Goal: Task Accomplishment & Management: Complete application form

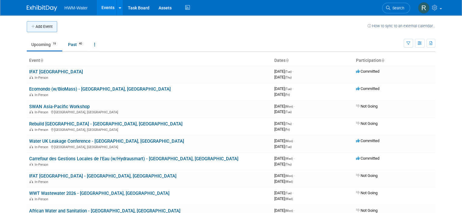
click at [48, 28] on button "Add Event" at bounding box center [42, 26] width 30 height 11
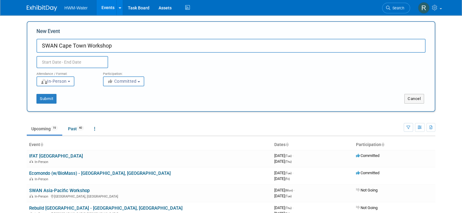
type input "SWAN Cape Town Workshop"
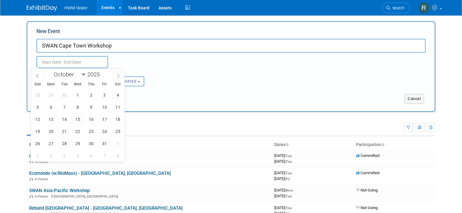
click at [117, 75] on icon at bounding box center [118, 76] width 4 height 4
select select "11"
click at [117, 75] on icon at bounding box center [118, 76] width 4 height 4
type input "2026"
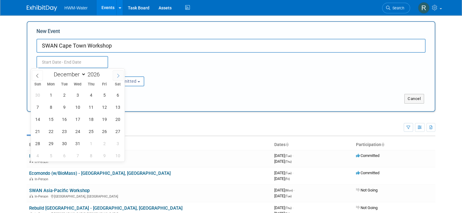
click at [117, 75] on icon at bounding box center [118, 76] width 4 height 4
click at [37, 74] on icon at bounding box center [37, 76] width 4 height 4
select select "2"
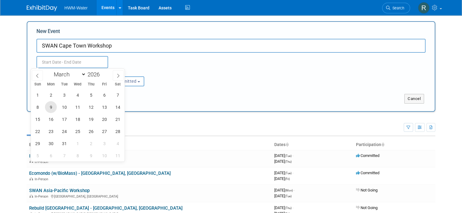
click at [51, 109] on span "9" at bounding box center [51, 107] width 12 height 12
click at [76, 106] on span "11" at bounding box center [78, 107] width 12 height 12
type input "Mar 9, 2026 to Mar 11, 2026"
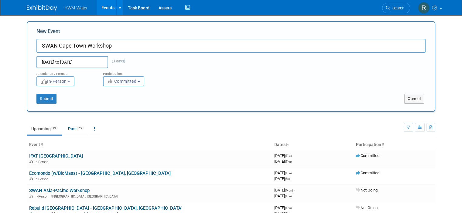
click at [115, 81] on span "Committed" at bounding box center [121, 81] width 29 height 5
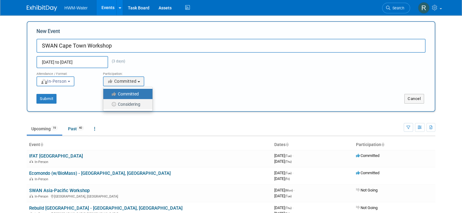
click at [120, 103] on label "Considering" at bounding box center [126, 104] width 40 height 8
click at [109, 103] on input "Considering" at bounding box center [107, 105] width 4 height 4
select select "2"
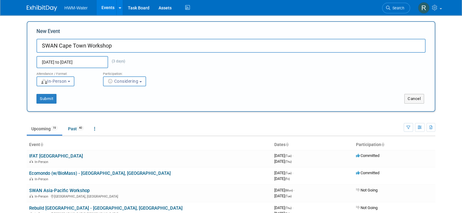
click at [62, 83] on span "In-Person" at bounding box center [54, 81] width 26 height 5
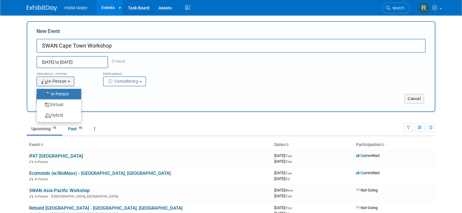
click at [86, 85] on div "<img src="https://www.exhibitday.com/Images/Format-InPerson.png" style="width: …" at bounding box center [64, 81] width 57 height 10
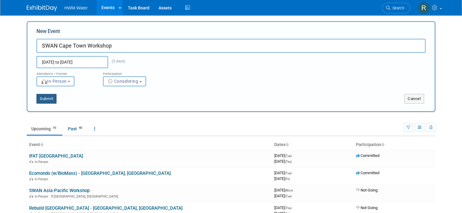
click at [36, 98] on button "Submit" at bounding box center [46, 99] width 20 height 10
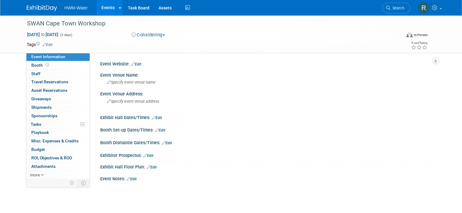
click at [147, 64] on div "Event Website: Edit" at bounding box center [267, 63] width 335 height 8
click at [133, 63] on link "Edit" at bounding box center [136, 64] width 10 height 4
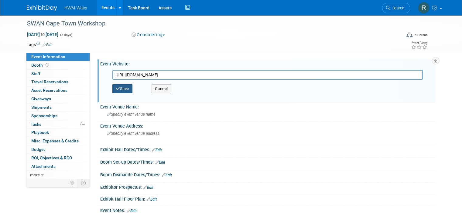
type input "https://swan-forum.com/events/2nd-swan-cape-town-workshop/"
click at [120, 86] on button "Save" at bounding box center [122, 88] width 20 height 9
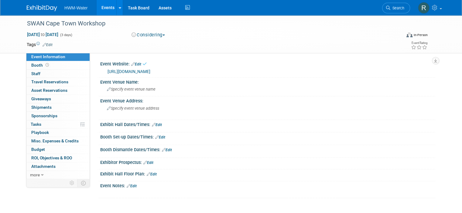
click at [129, 185] on link "Edit" at bounding box center [132, 186] width 10 height 4
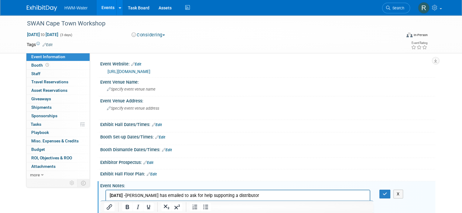
click at [271, 196] on p "15.10.25 - Dave Hurley has emailed to ask for help supporting a distributor" at bounding box center [238, 196] width 256 height 6
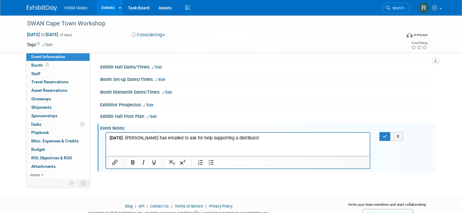
scroll to position [61, 0]
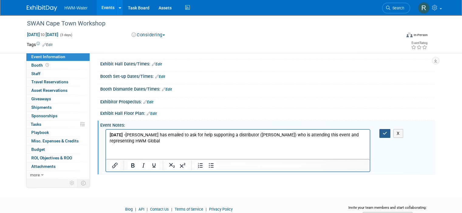
click at [386, 134] on icon "button" at bounding box center [384, 133] width 5 height 4
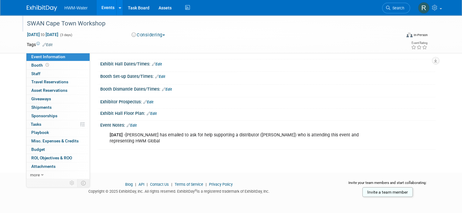
click at [83, 25] on div "SWAN Cape Town Workshop" at bounding box center [209, 23] width 368 height 11
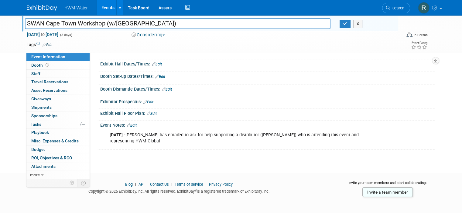
type input "SWAN Cape Town Workshop (w/[GEOGRAPHIC_DATA])"
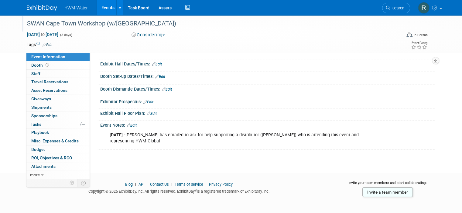
click at [100, 8] on link "Events" at bounding box center [108, 7] width 22 height 15
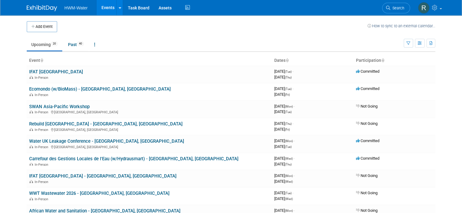
click at [36, 29] on button "Add Event" at bounding box center [42, 26] width 30 height 11
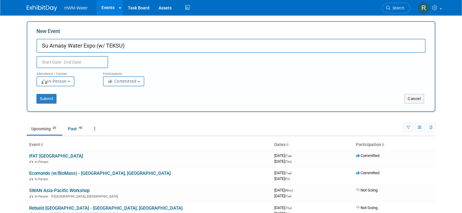
type input "Su Arnasy Water Expo (w/ TEKSU)"
click at [65, 65] on input "text" at bounding box center [72, 62] width 72 height 12
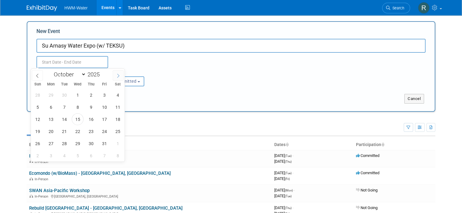
click at [118, 78] on span at bounding box center [118, 75] width 11 height 10
select select "11"
click at [118, 78] on span at bounding box center [118, 75] width 11 height 10
type input "2026"
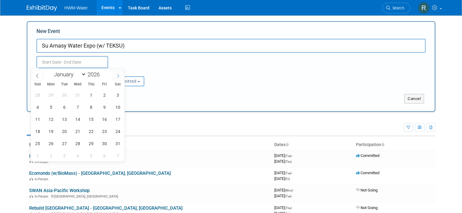
click at [118, 78] on span at bounding box center [118, 75] width 11 height 10
select select "3"
click at [80, 94] on span "1" at bounding box center [78, 95] width 12 height 12
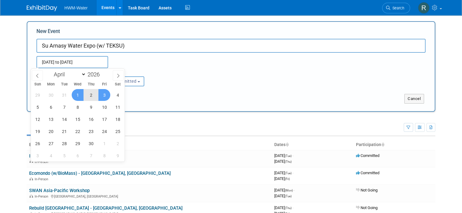
click at [102, 94] on span "3" at bounding box center [104, 95] width 12 height 12
type input "Apr 1, 2026 to Apr 3, 2026"
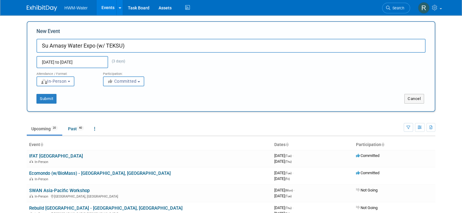
click at [115, 80] on span "Committed" at bounding box center [121, 81] width 29 height 5
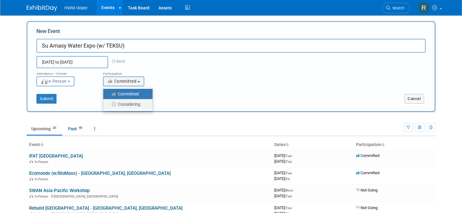
click at [122, 103] on label "Considering" at bounding box center [126, 104] width 40 height 8
click at [109, 103] on input "Considering" at bounding box center [107, 105] width 4 height 4
select select "2"
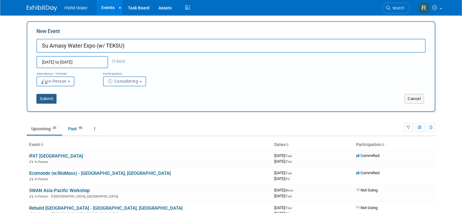
click at [43, 101] on button "Submit" at bounding box center [46, 99] width 20 height 10
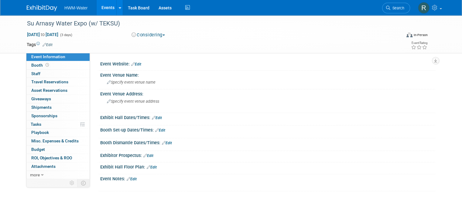
click at [131, 63] on link "Edit" at bounding box center [136, 64] width 10 height 4
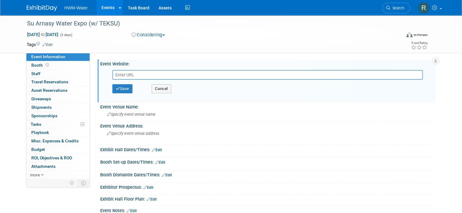
paste input "https://waterexpo.kz/en"
type input "https://waterexpo.kz/en"
click at [120, 90] on button "Save" at bounding box center [122, 88] width 20 height 9
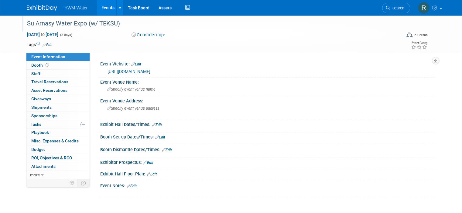
click at [46, 25] on div "Su Arnasy Water Expo (w/ TEKSU)" at bounding box center [209, 23] width 368 height 11
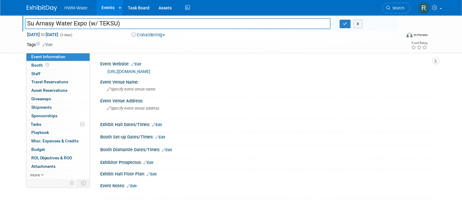
click at [102, 8] on link "Events" at bounding box center [108, 7] width 22 height 15
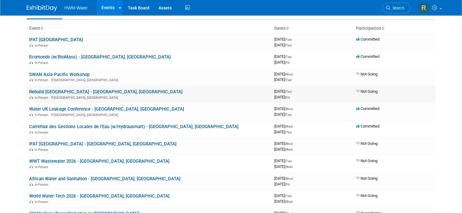
scroll to position [61, 0]
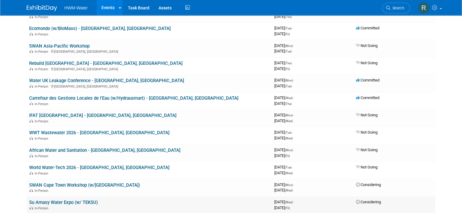
click at [80, 200] on link "Su Arnasy Water Expo (w/ TEKSU)" at bounding box center [63, 202] width 69 height 5
click at [87, 197] on td "Su Arnasy Water Expo (w/ TEKSU) In-Person" at bounding box center [149, 205] width 245 height 17
click at [84, 201] on link "Su Arnasy Water Expo (w/ TEKSU)" at bounding box center [63, 202] width 69 height 5
click at [46, 188] on div "In-Person" at bounding box center [149, 190] width 240 height 5
click at [71, 184] on link "SWAN Cape Town Workshop (w/[GEOGRAPHIC_DATA])" at bounding box center [84, 185] width 111 height 5
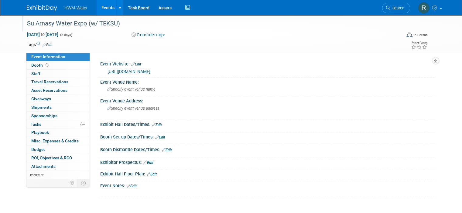
click at [95, 24] on div "Su Arnasy Water Expo (w/ TEKSU)" at bounding box center [209, 23] width 368 height 11
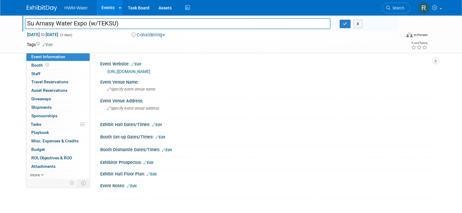
type input "Su Arnasy Water Expo (w/ TEKSU)"
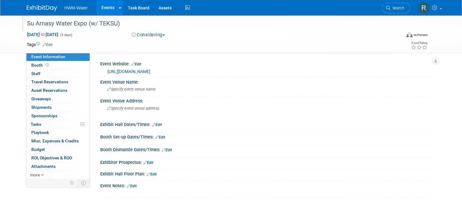
click at [93, 24] on div "Su Arnasy Water Expo (w/ TEKSU)" at bounding box center [209, 23] width 368 height 11
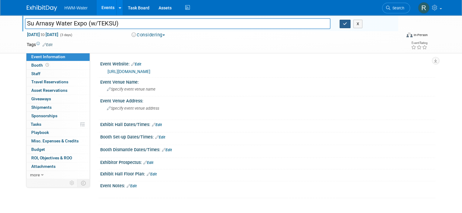
type input "Su Arnasy Water Expo (w/TEKSU)"
click at [347, 24] on icon "button" at bounding box center [345, 24] width 4 height 4
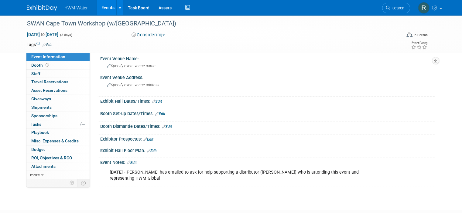
scroll to position [61, 0]
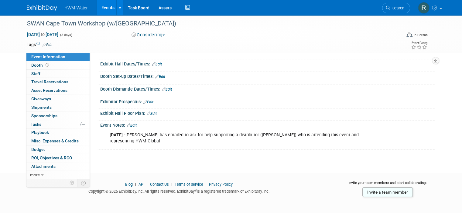
click at [136, 141] on div "15.10.25 - Dave Hurley has emailed to ask for help supporting a distributor (Ty…" at bounding box center [237, 138] width 265 height 18
click at [124, 137] on div "15.10.25 - Dave Hurley has emailed to ask for help supporting a distributor (Ty…" at bounding box center [237, 138] width 265 height 18
click at [129, 143] on div "15.10.25 - Dave Hurley has emailed to ask for help supporting a distributor (Ty…" at bounding box center [237, 138] width 265 height 18
click at [128, 139] on div "15.10.25 - Dave Hurley has emailed to ask for help supporting a distributor (Ty…" at bounding box center [237, 138] width 265 height 18
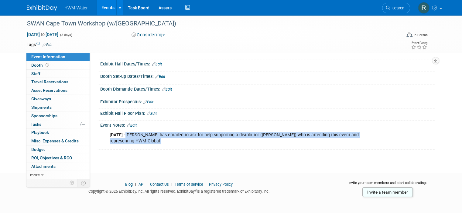
click at [128, 139] on div "15.10.25 - Dave Hurley has emailed to ask for help supporting a distributor (Ty…" at bounding box center [237, 138] width 265 height 18
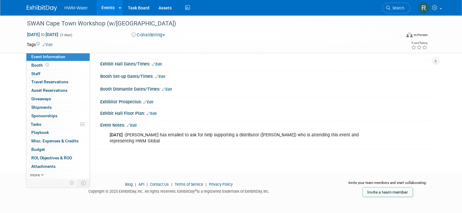
click at [120, 134] on b "15.10.25 -" at bounding box center [118, 135] width 16 height 5
click at [129, 126] on link "Edit" at bounding box center [132, 126] width 10 height 4
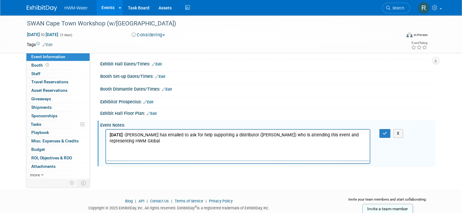
scroll to position [0, 0]
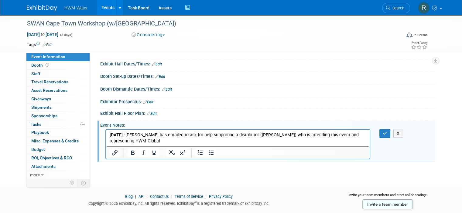
click at [99, 8] on link "Events" at bounding box center [108, 7] width 22 height 15
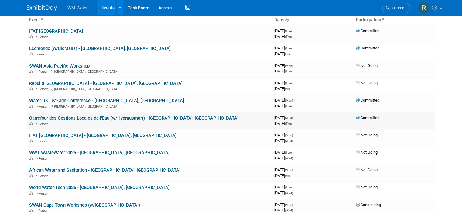
scroll to position [91, 0]
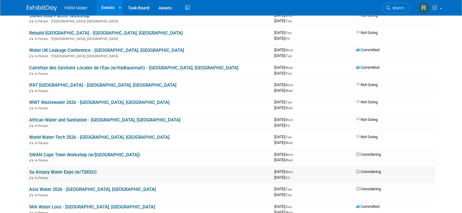
click at [52, 171] on link "Su Arnasy Water Expo (w/TEKSU)" at bounding box center [62, 172] width 67 height 5
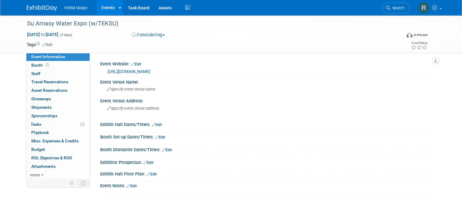
click at [128, 186] on link "Edit" at bounding box center [132, 186] width 10 height 4
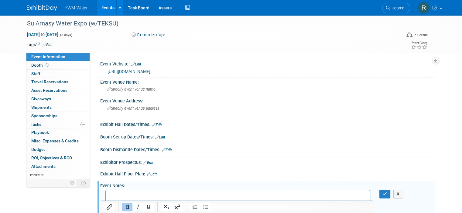
scroll to position [2, 0]
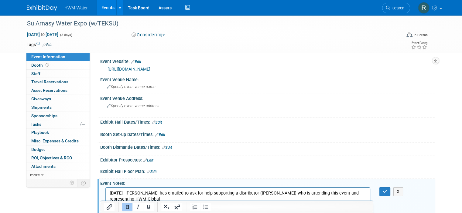
click at [263, 193] on p "15.10.25 - Dave Hurley has emailed to ask for help supporting a distributor (Ty…" at bounding box center [238, 197] width 256 height 12
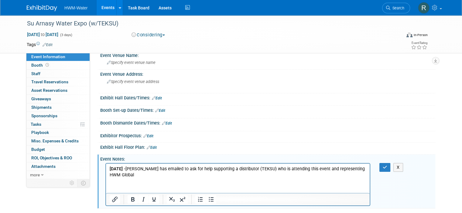
scroll to position [63, 0]
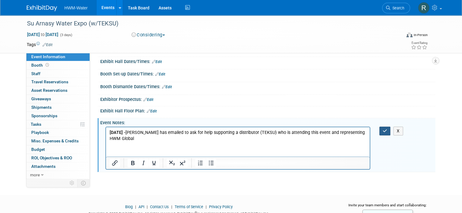
click at [384, 128] on button "button" at bounding box center [384, 131] width 11 height 9
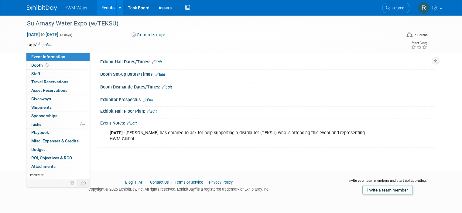
scroll to position [62, 0]
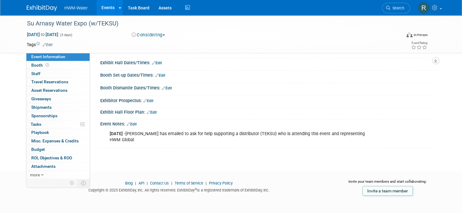
click at [74, 8] on span "HWM-Water" at bounding box center [75, 7] width 23 height 5
click at [97, 7] on link "Events" at bounding box center [108, 7] width 22 height 15
